Goal: Information Seeking & Learning: Learn about a topic

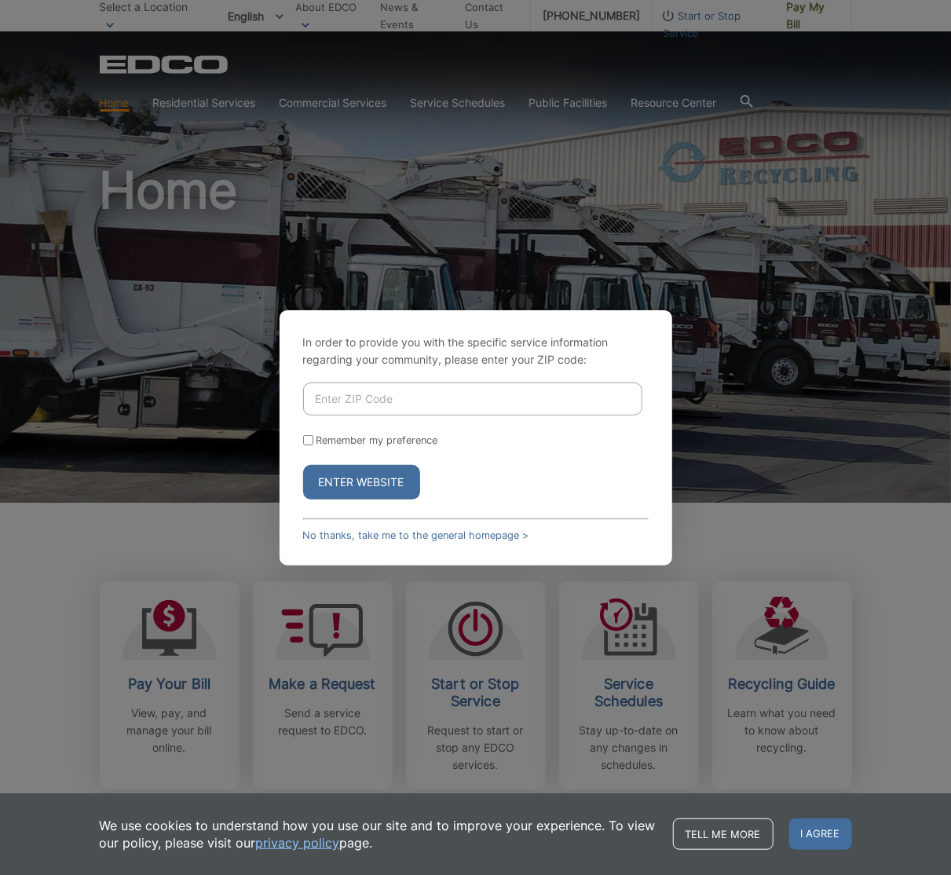
click at [421, 389] on input "Enter ZIP Code" at bounding box center [472, 398] width 339 height 33
click at [380, 400] on input "9208" at bounding box center [472, 398] width 339 height 33
type input "92075"
click at [303, 465] on button "Enter Website" at bounding box center [361, 482] width 117 height 35
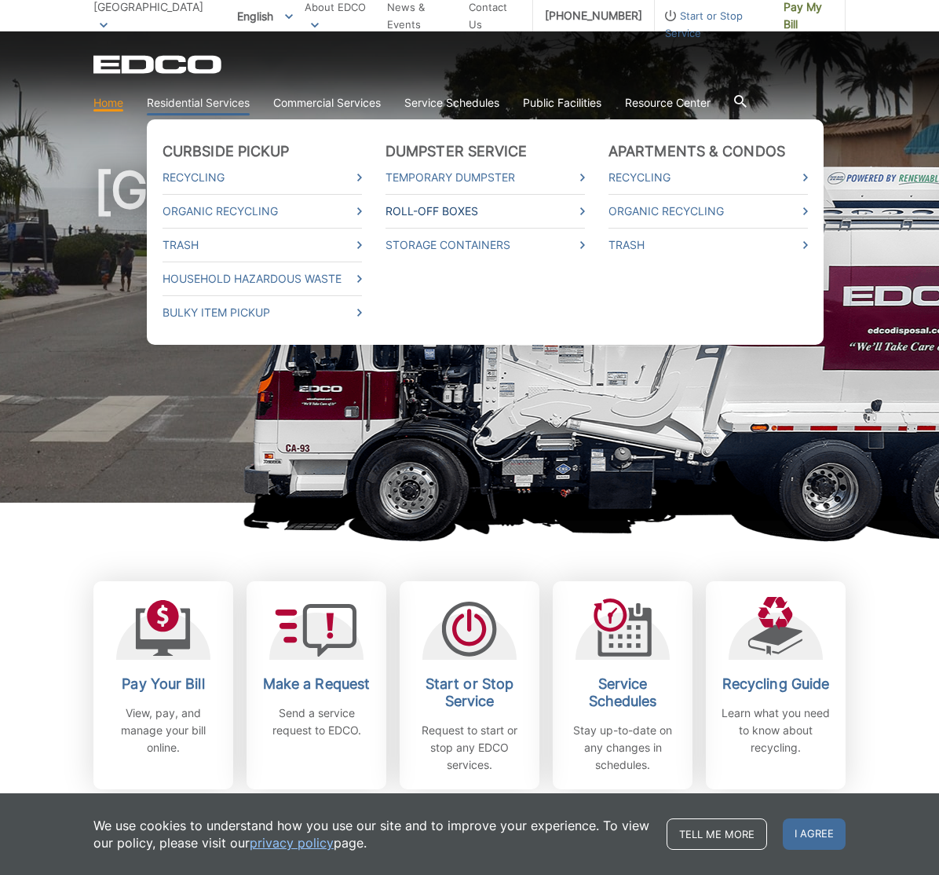
click at [414, 211] on link "Roll-Off Boxes" at bounding box center [484, 211] width 199 height 17
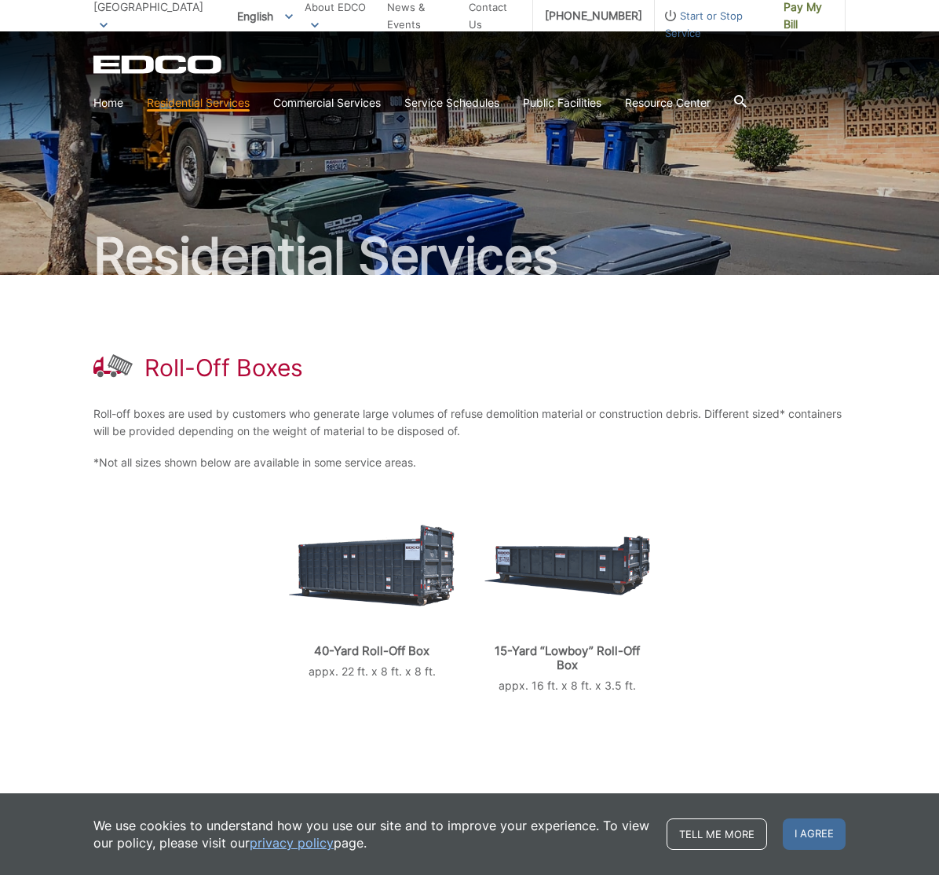
click at [107, 625] on div "40-Yard Roll-Off Box appx. 22 ft. x 8 ft. x 8 ft. 15-Yard “Lowboy” Roll-Off Box…" at bounding box center [469, 598] width 752 height 192
drag, startPoint x: 84, startPoint y: 535, endPoint x: 203, endPoint y: 476, distance: 132.7
click at [84, 535] on div "Roll-Off Boxes Roll-off boxes are used by customers who generate large volumes …" at bounding box center [469, 602] width 939 height 654
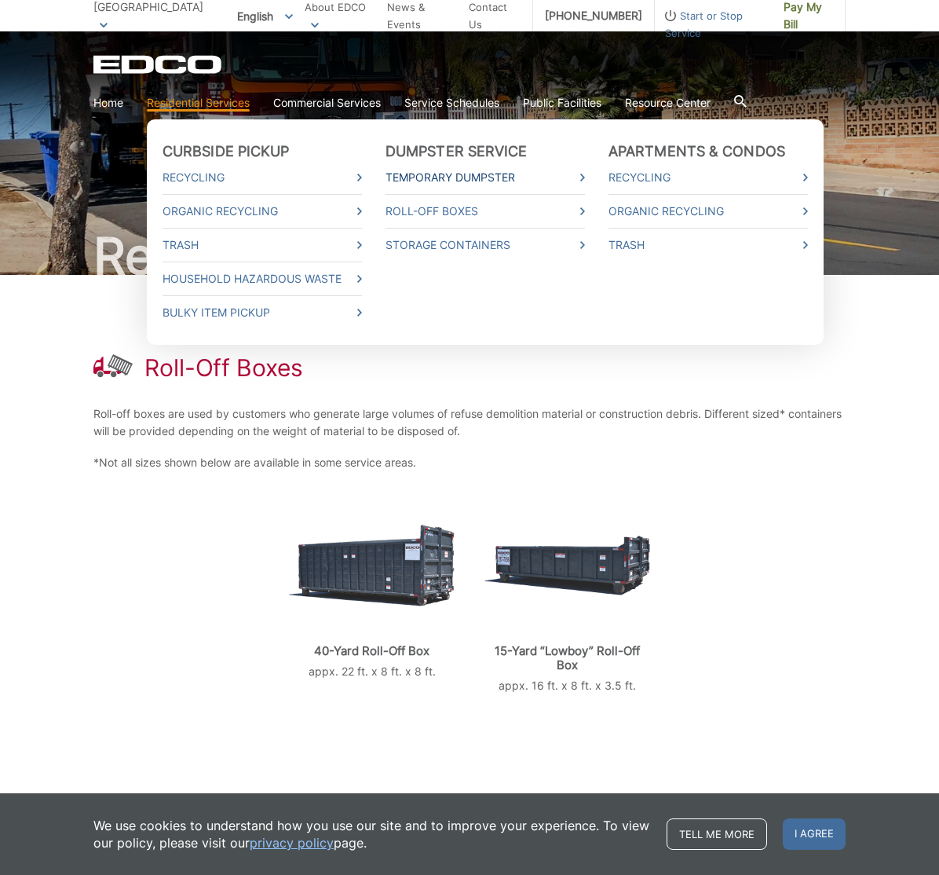
click at [458, 177] on link "Temporary Dumpster" at bounding box center [484, 177] width 199 height 17
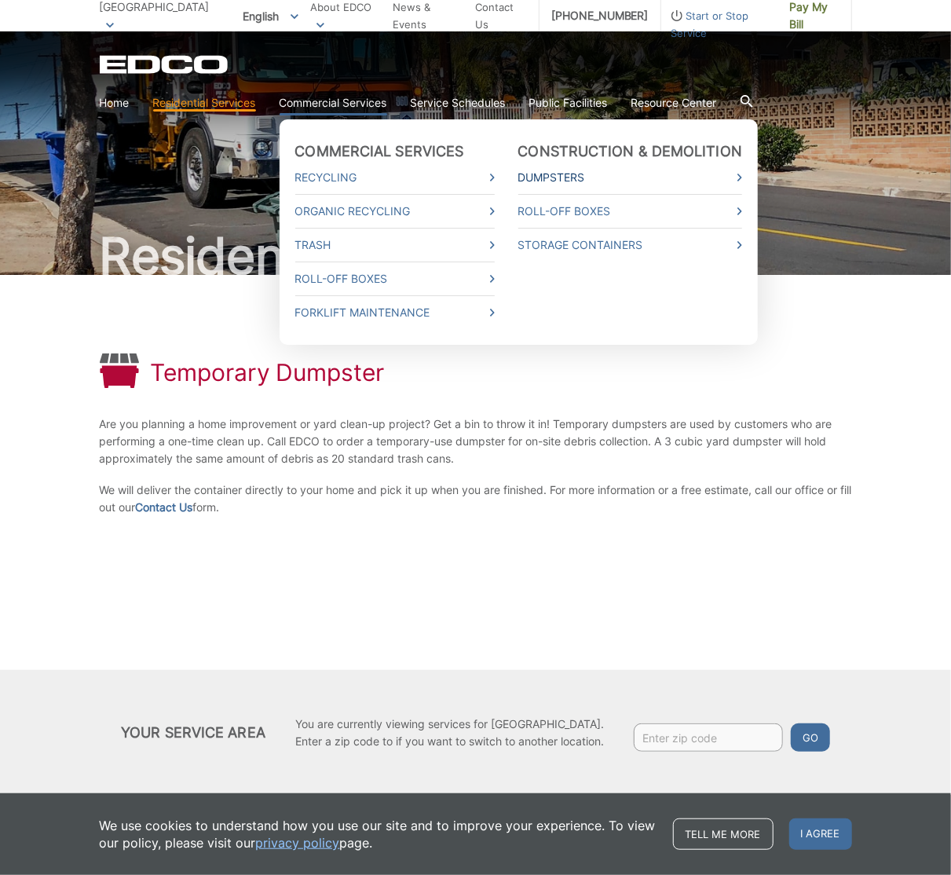
click at [575, 179] on link "Dumpsters" at bounding box center [630, 177] width 225 height 17
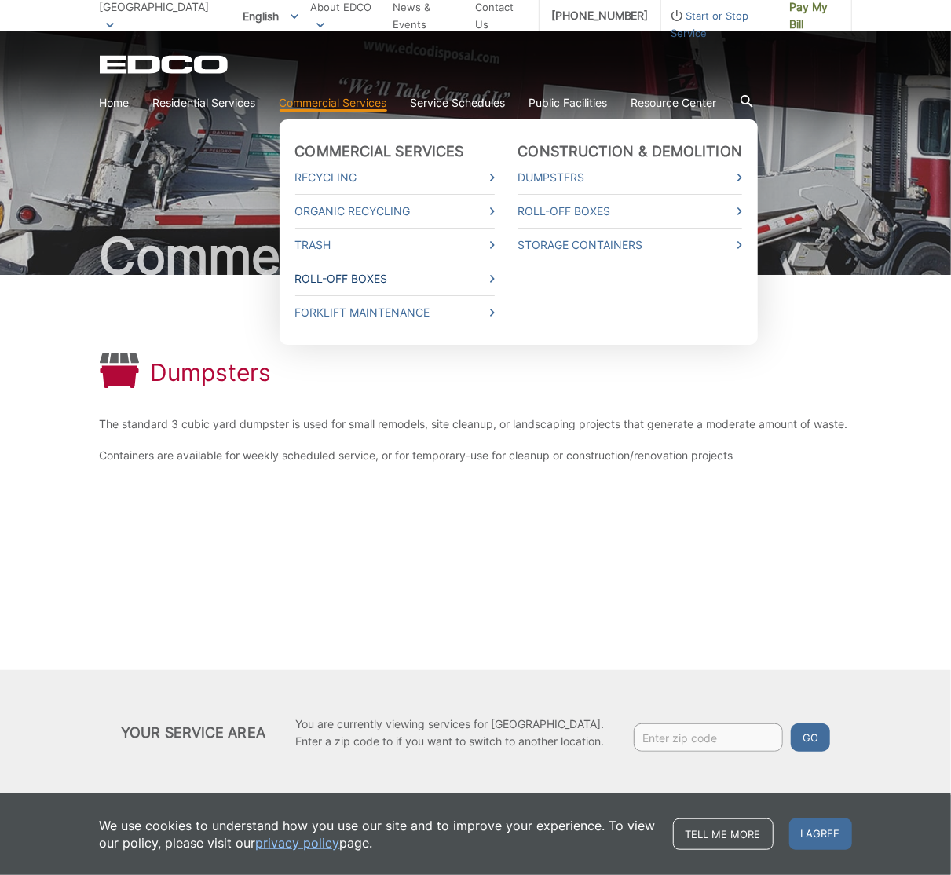
click at [353, 279] on link "Roll-Off Boxes" at bounding box center [394, 278] width 199 height 17
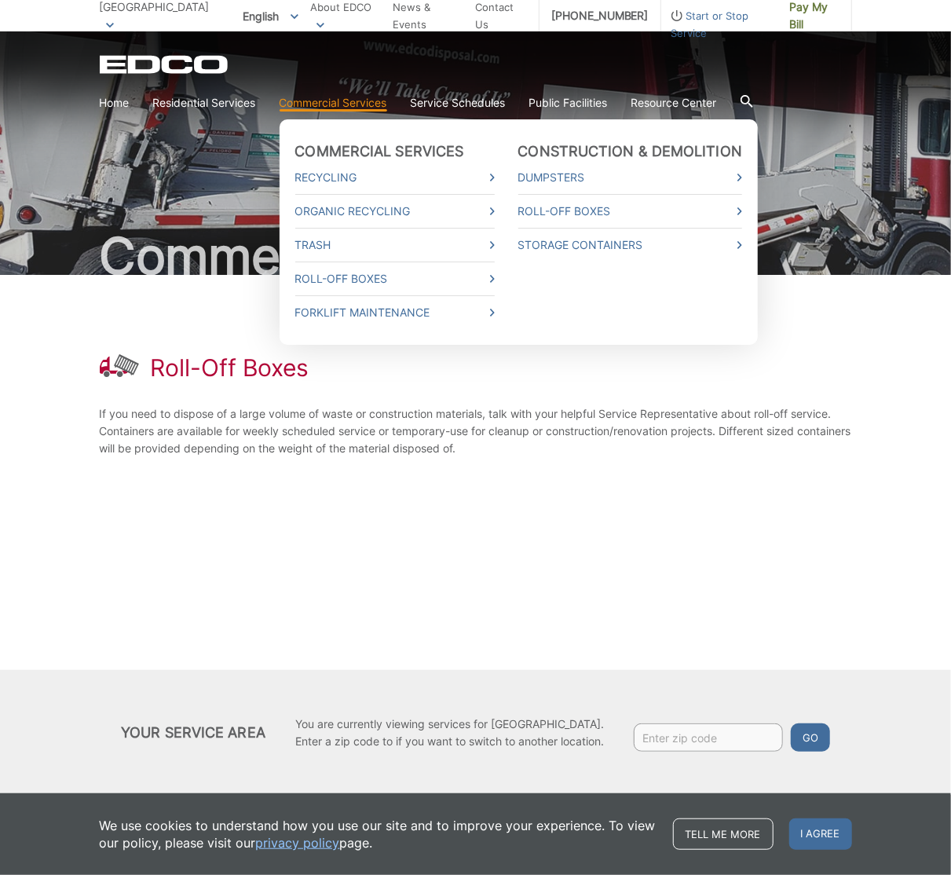
click at [352, 107] on link "Commercial Services" at bounding box center [333, 102] width 108 height 17
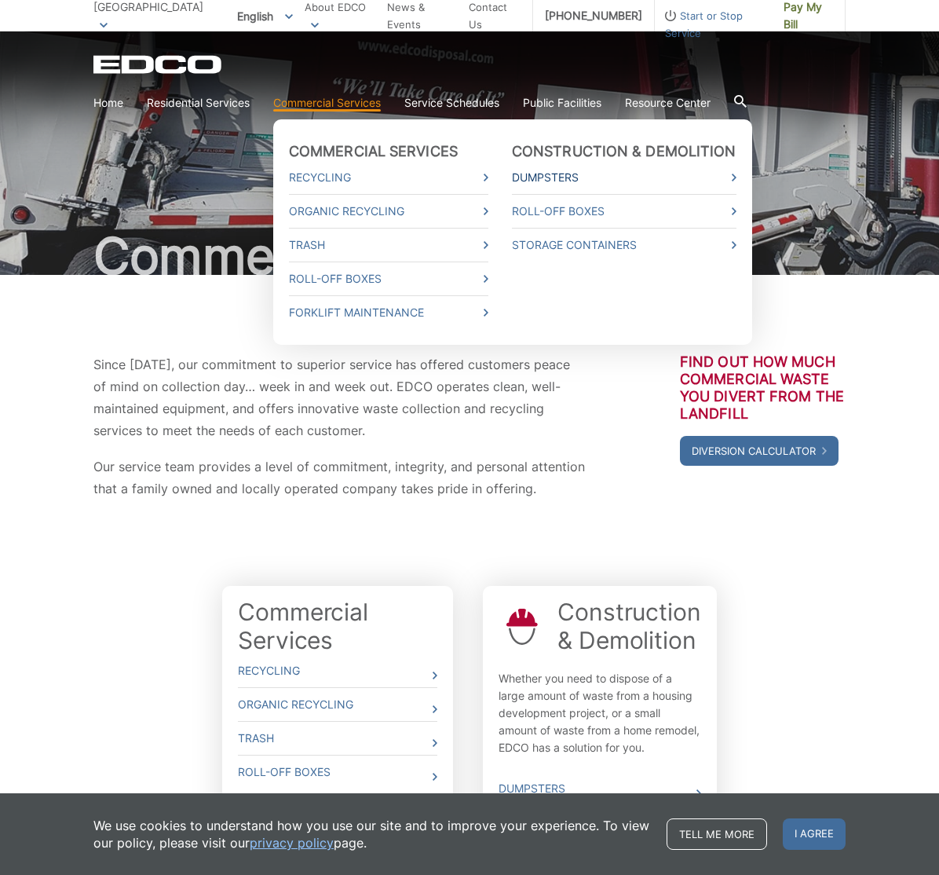
click at [537, 175] on link "Dumpsters" at bounding box center [624, 177] width 225 height 17
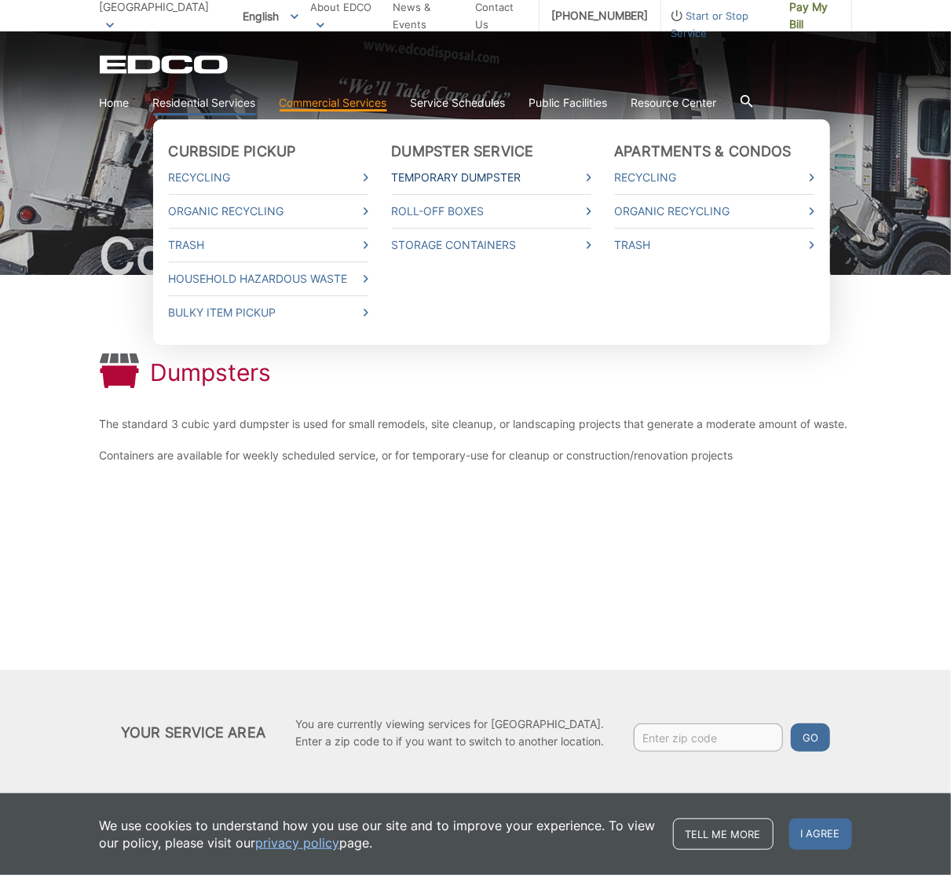
click at [486, 179] on link "Temporary Dumpster" at bounding box center [491, 177] width 199 height 17
